Goal: Find specific page/section: Find specific page/section

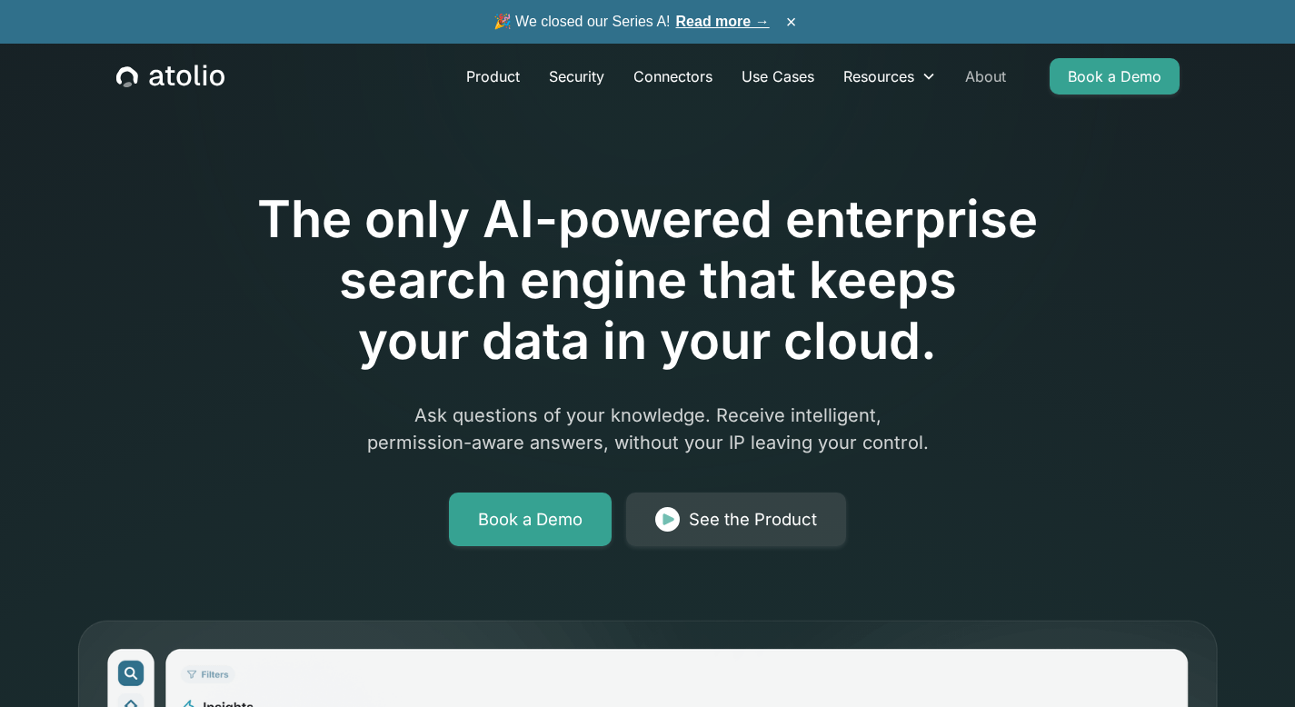
click at [990, 76] on link "About" at bounding box center [986, 76] width 70 height 36
click at [994, 79] on link "About" at bounding box center [986, 76] width 70 height 36
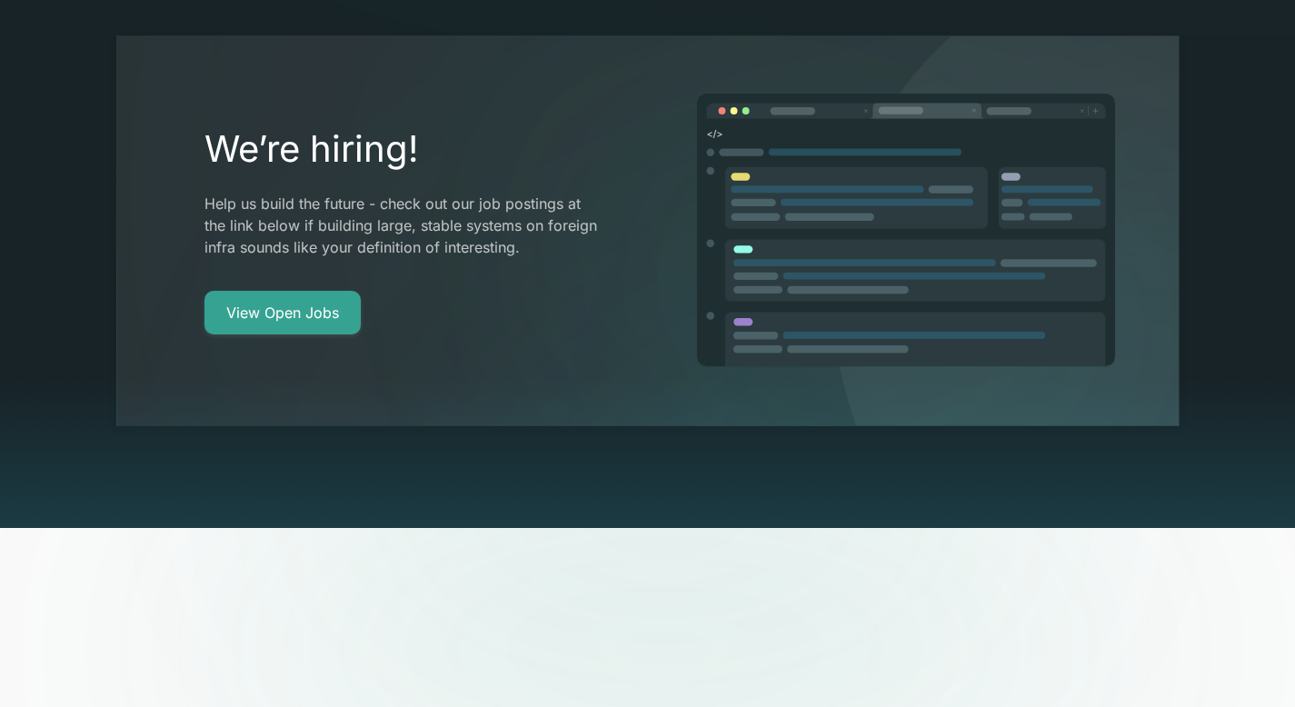
scroll to position [3668, 0]
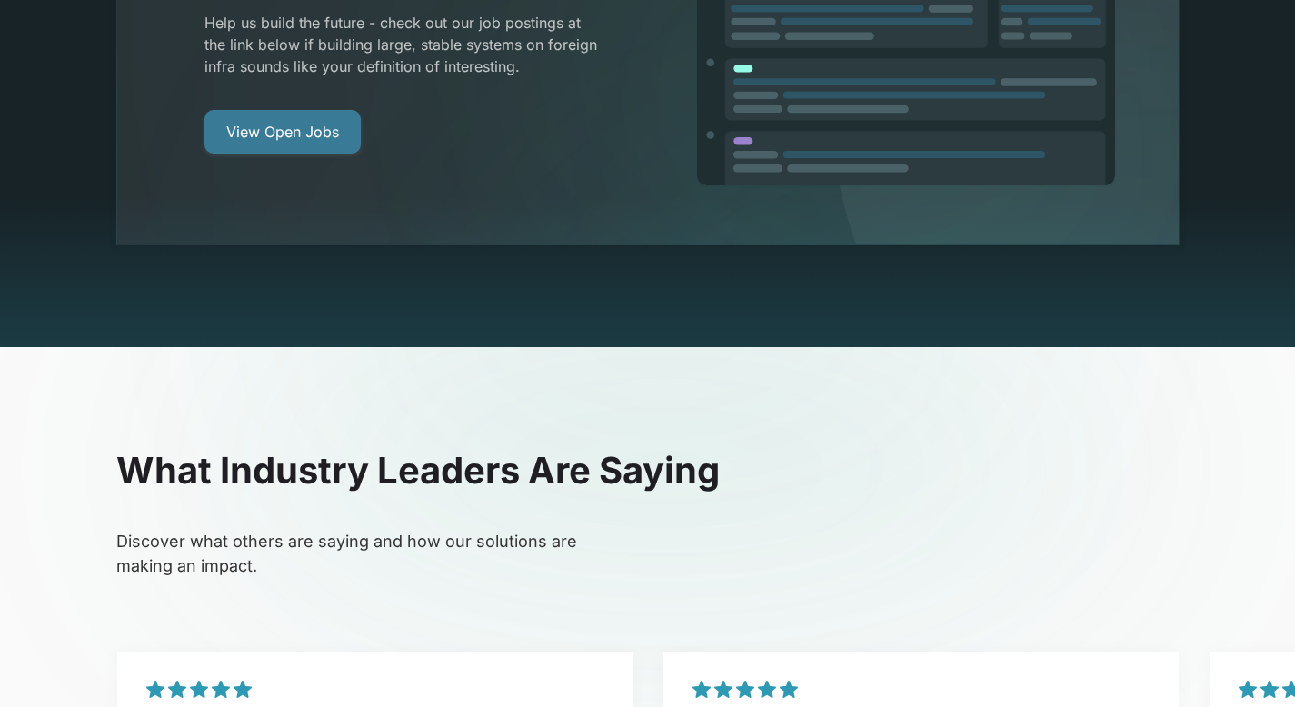
click at [310, 110] on link "View Open Jobs" at bounding box center [283, 132] width 156 height 44
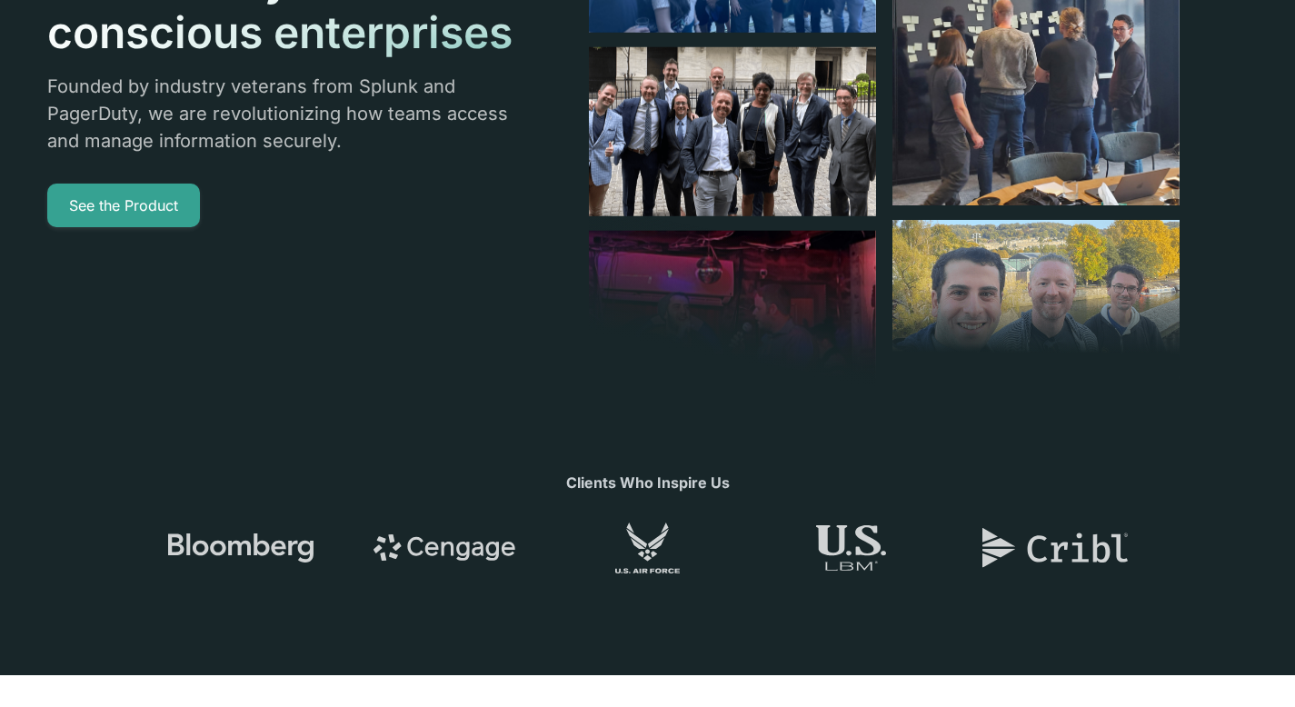
scroll to position [0, 0]
